Goal: Navigation & Orientation: Locate item on page

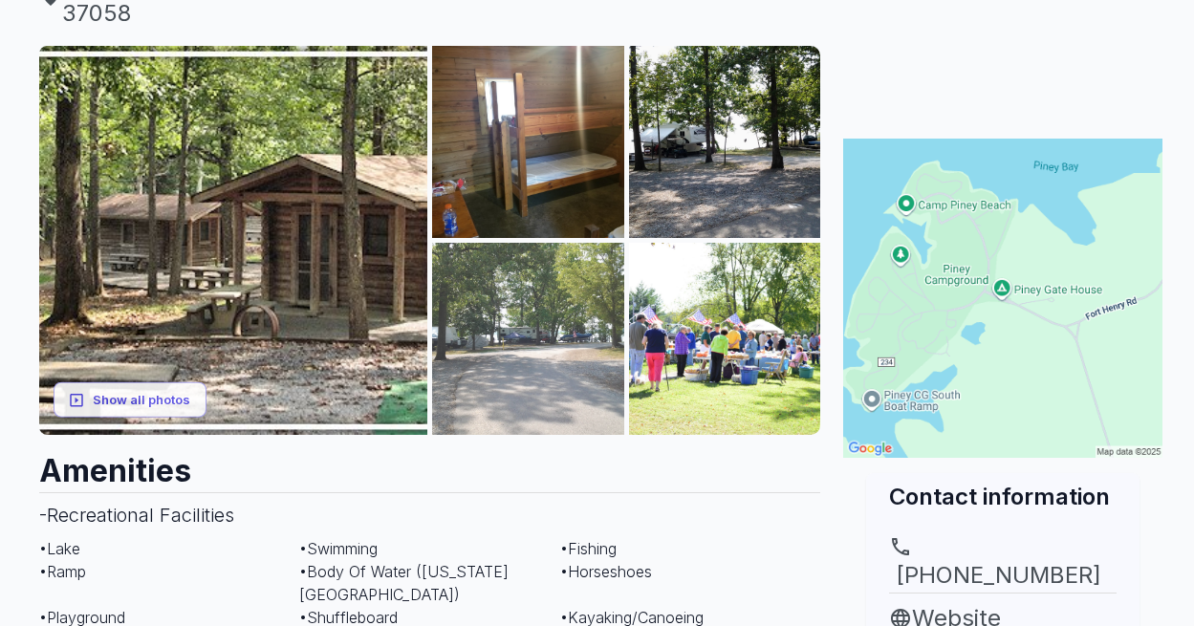
scroll to position [287, 0]
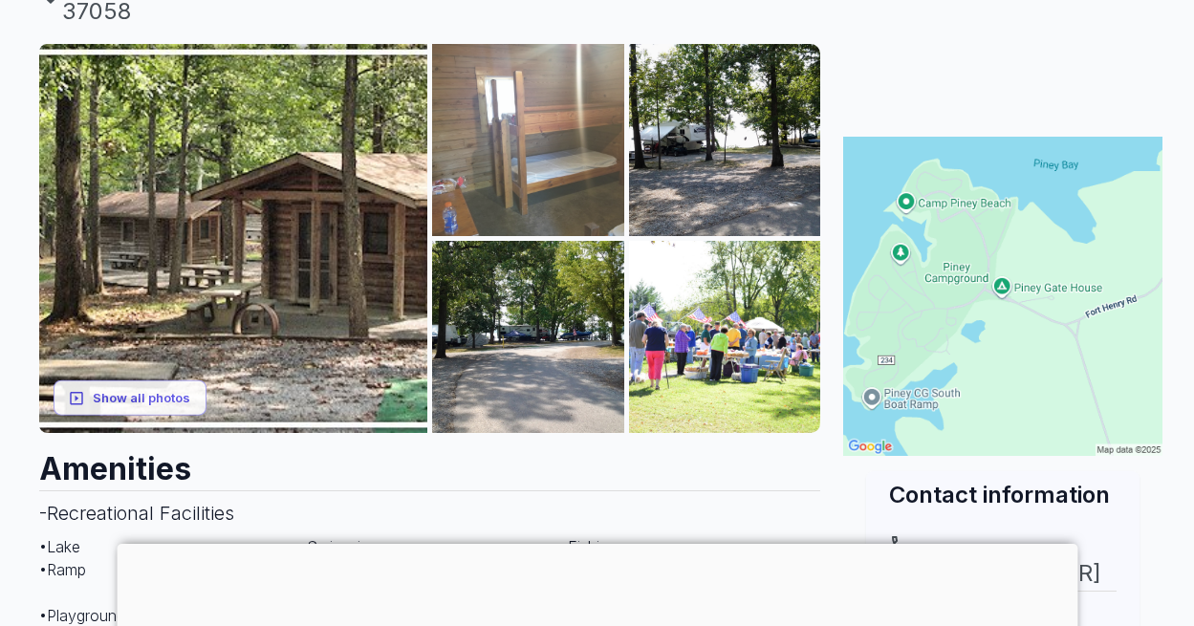
click at [521, 165] on img at bounding box center [528, 140] width 192 height 192
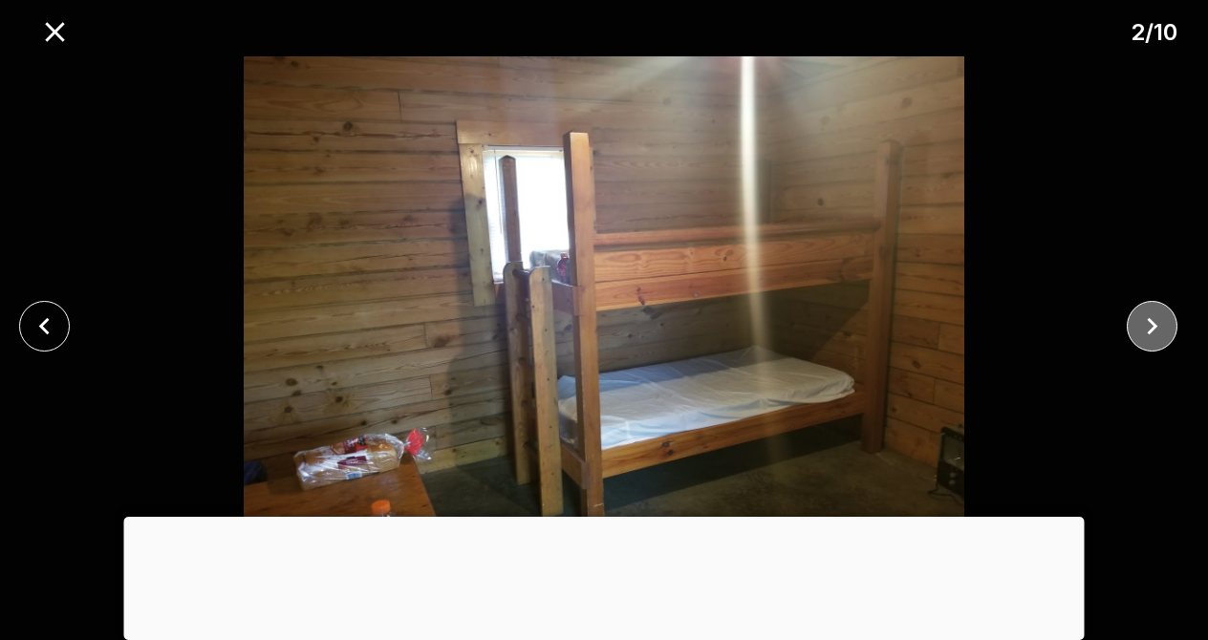
click at [1154, 327] on icon "close" at bounding box center [1152, 326] width 11 height 17
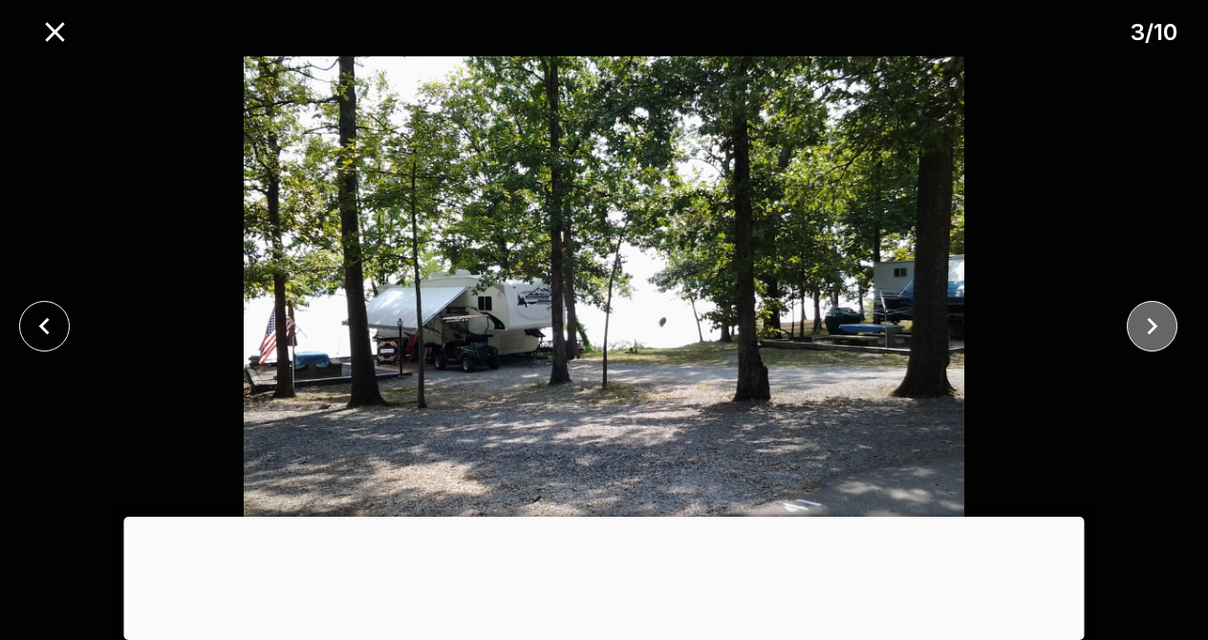
click at [1154, 327] on icon "close" at bounding box center [1152, 326] width 11 height 17
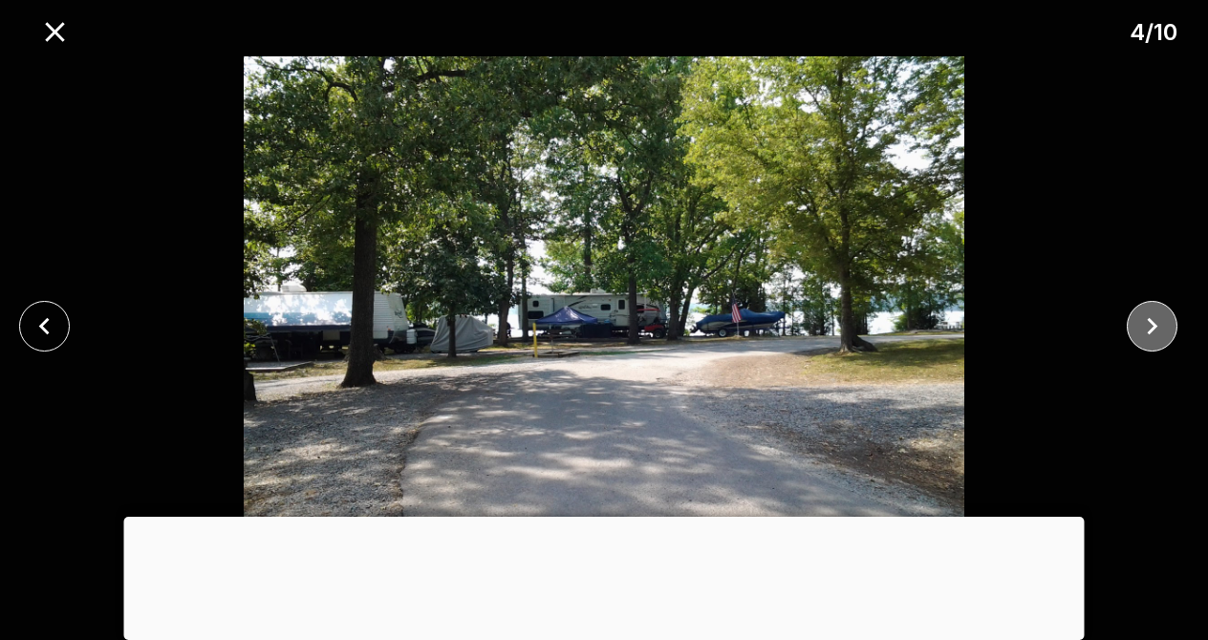
click at [1154, 327] on icon "close" at bounding box center [1152, 326] width 11 height 17
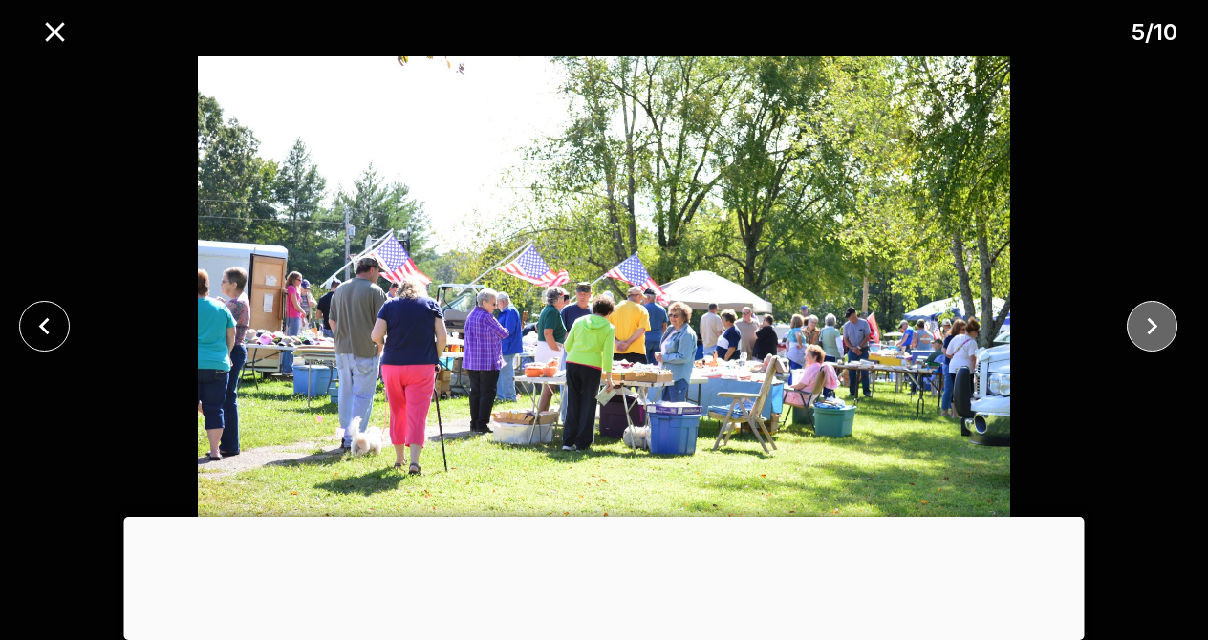
click at [1154, 327] on icon "close" at bounding box center [1152, 326] width 11 height 17
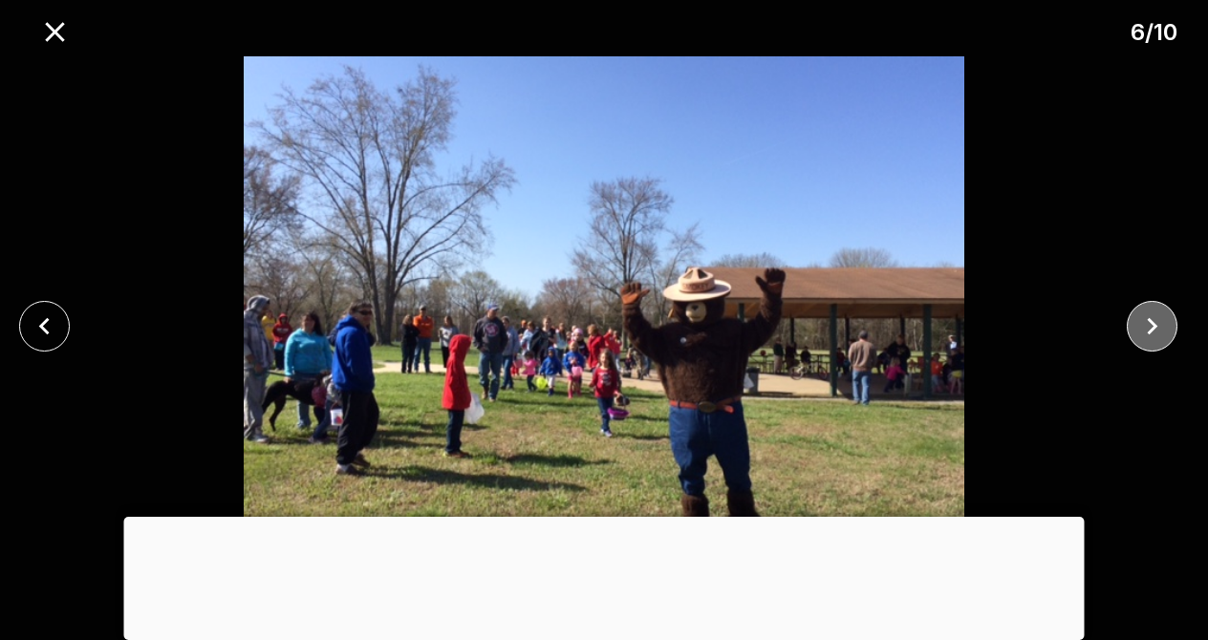
click at [1154, 327] on icon "close" at bounding box center [1152, 326] width 11 height 17
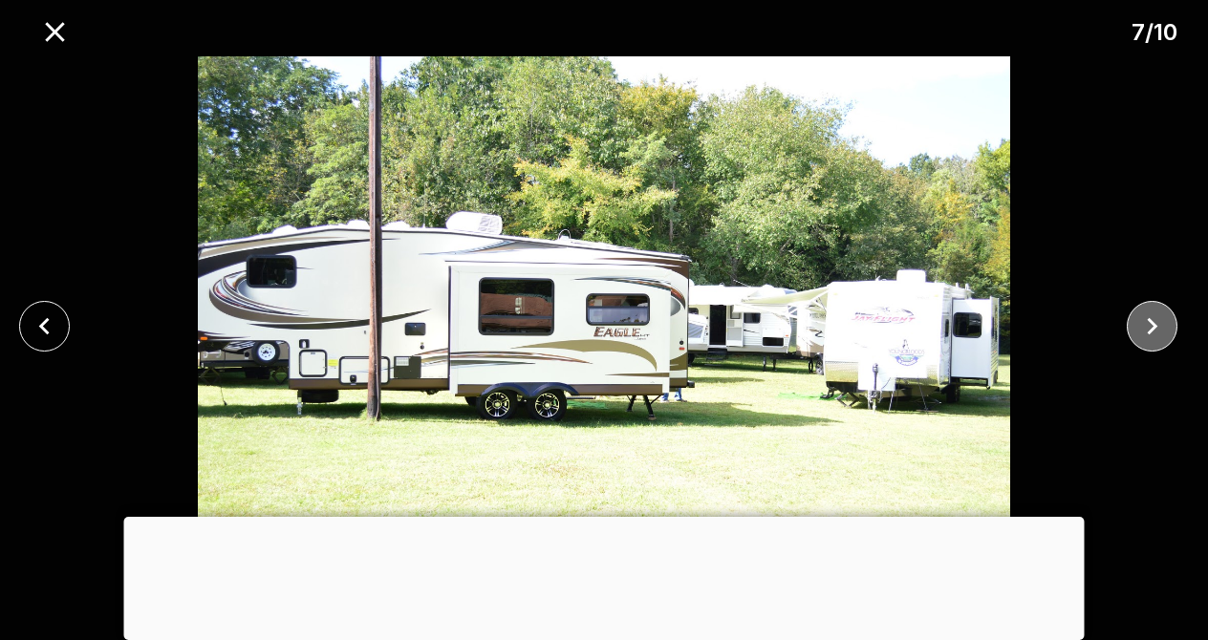
click at [1154, 327] on icon "close" at bounding box center [1152, 326] width 11 height 17
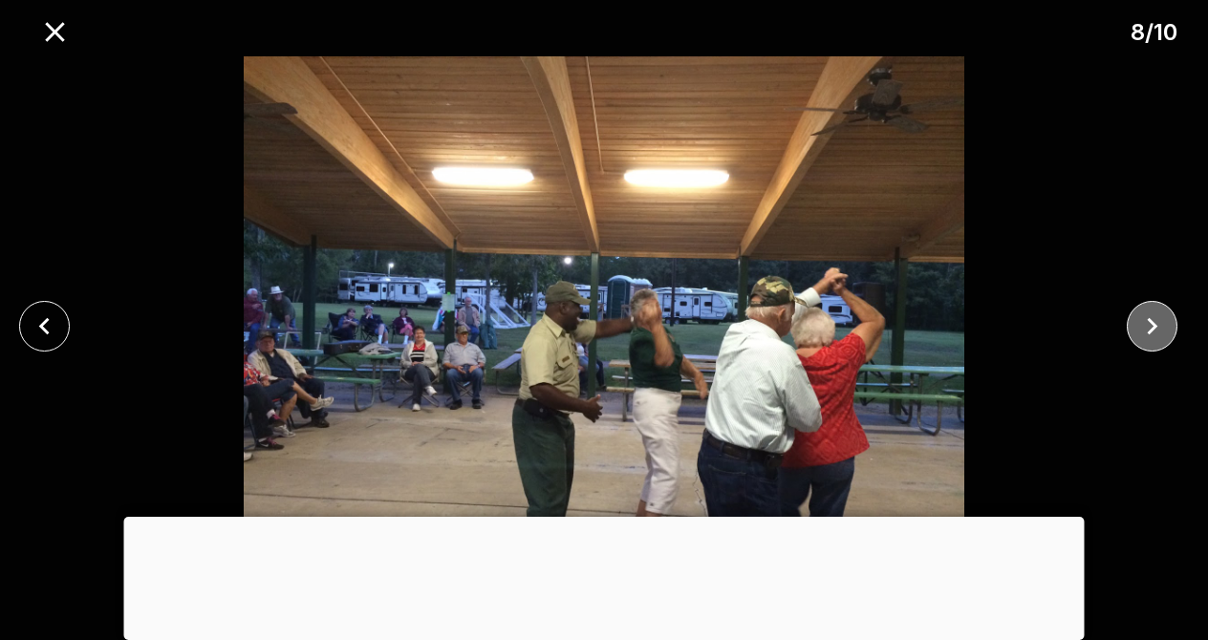
click at [1154, 327] on icon "close" at bounding box center [1152, 326] width 11 height 17
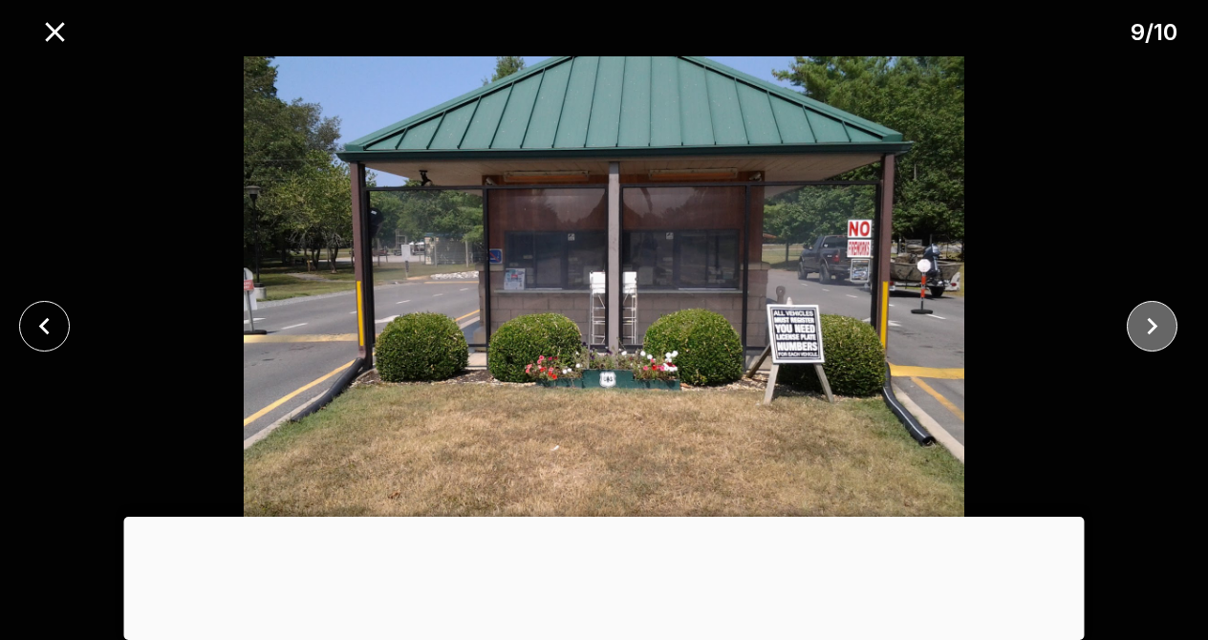
click at [1154, 327] on icon "close" at bounding box center [1152, 326] width 11 height 17
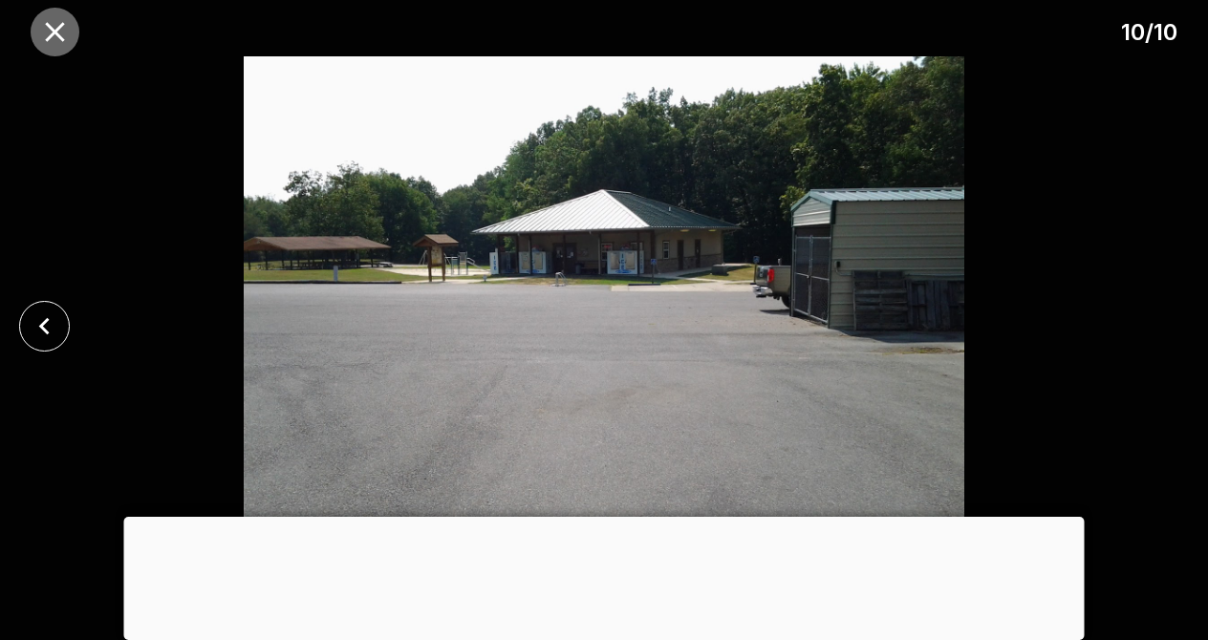
click at [64, 32] on icon "close" at bounding box center [54, 31] width 33 height 33
